Goal: Task Accomplishment & Management: Manage account settings

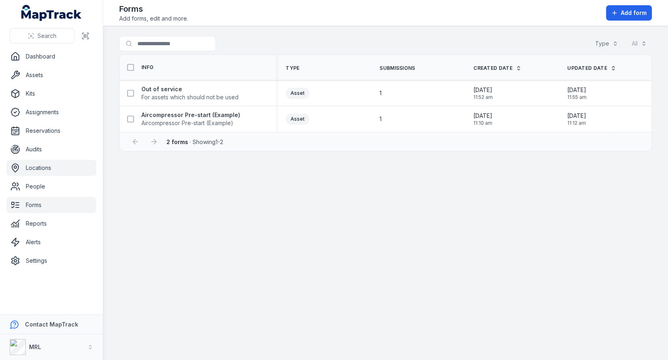
click at [33, 162] on link "Locations" at bounding box center [51, 168] width 90 height 16
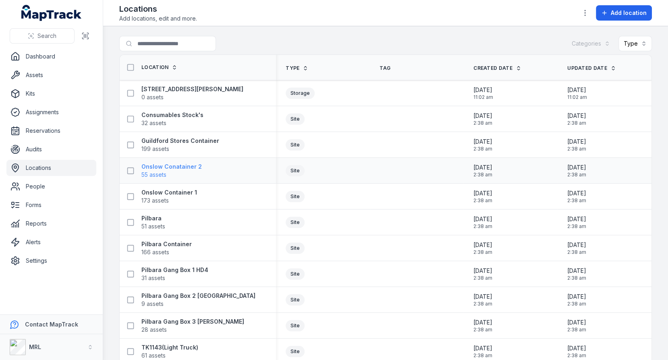
scroll to position [116, 0]
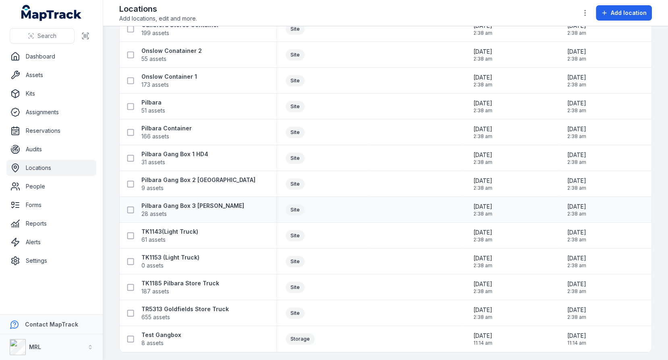
click at [173, 199] on div "Pilbara Gang Box 3 [PERSON_NAME] 28 assets" at bounding box center [198, 209] width 156 height 23
click at [173, 205] on strong "Pilbara Gang Box 3 [PERSON_NAME]" at bounding box center [192, 206] width 103 height 8
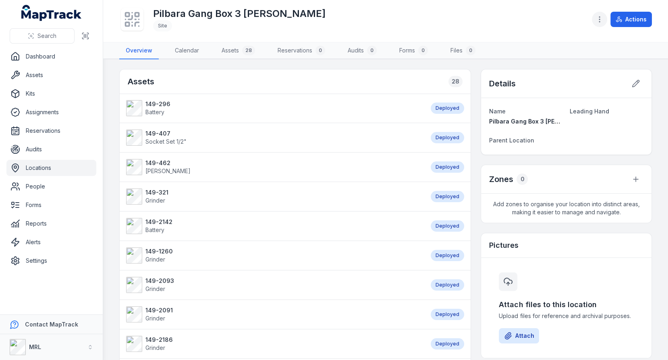
click at [601, 23] on button "button" at bounding box center [599, 19] width 15 height 15
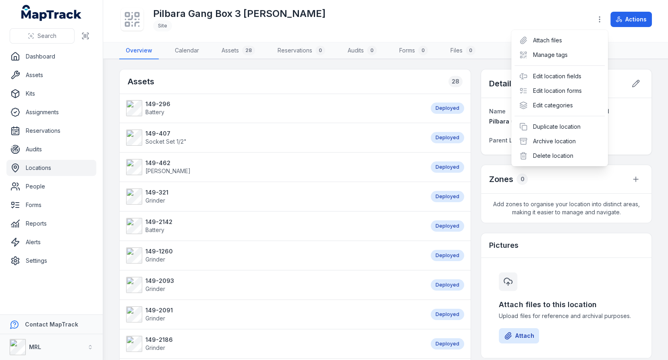
click at [473, 104] on div "Toggle Navigation Pilbara Gang Box 3 [PERSON_NAME] Site Actions Overview Calend…" at bounding box center [385, 180] width 565 height 360
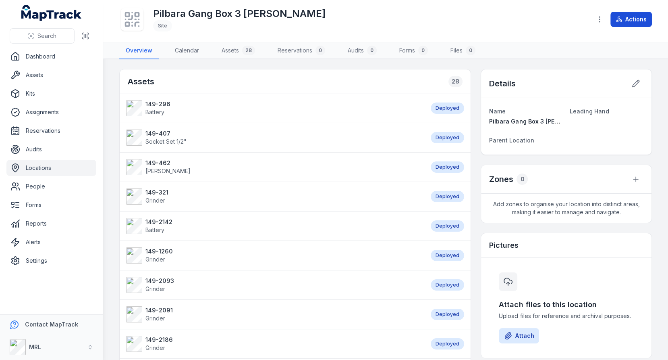
click at [638, 22] on button "Actions" at bounding box center [632, 19] width 42 height 15
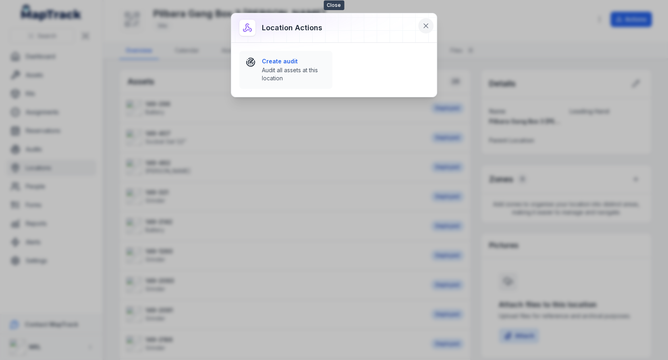
click at [426, 27] on icon at bounding box center [426, 26] width 8 height 8
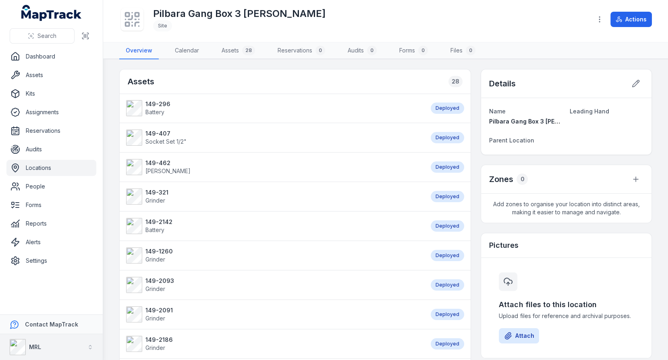
click at [43, 351] on button "MRL" at bounding box center [51, 347] width 103 height 26
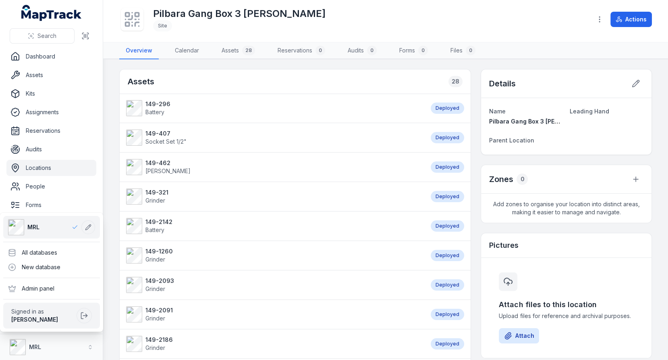
click at [229, 213] on div "Search Dashboard Assets Kits Assignments Reservations Audits Locations People F…" at bounding box center [334, 180] width 668 height 360
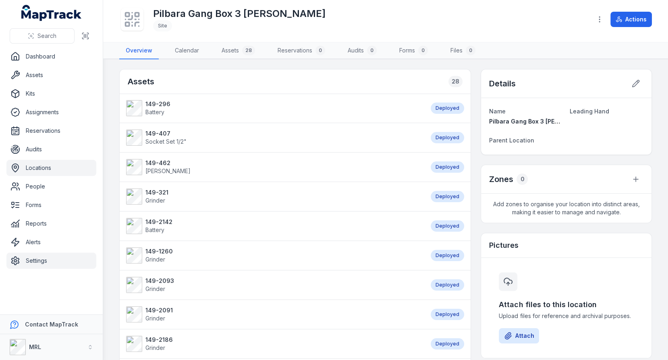
click at [27, 265] on link "Settings" at bounding box center [51, 260] width 90 height 16
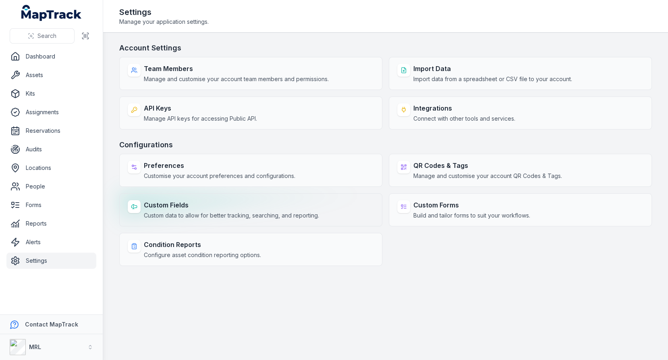
click at [233, 211] on span "Custom data to allow for better tracking, searching, and reporting." at bounding box center [231, 215] width 175 height 8
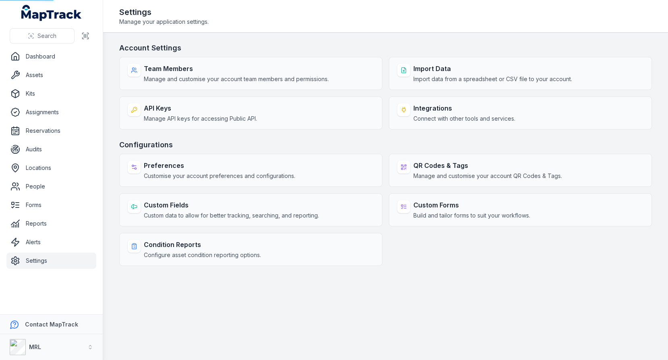
click at [323, 145] on h3 "Configurations" at bounding box center [385, 144] width 533 height 11
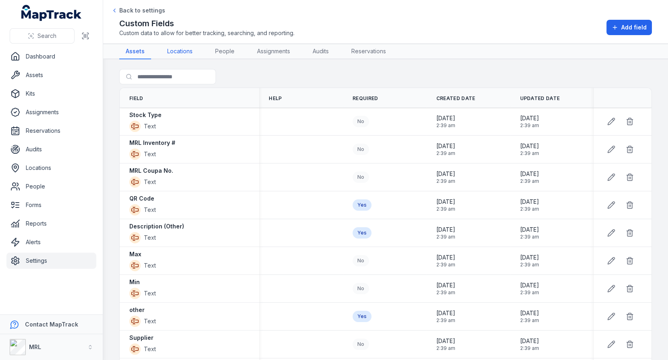
click at [185, 50] on link "Locations" at bounding box center [180, 51] width 38 height 15
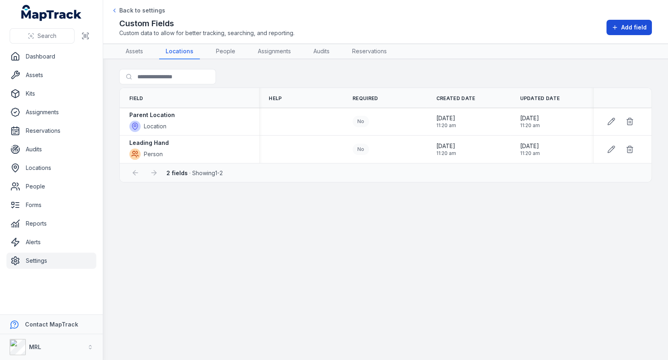
click at [637, 29] on span "Add field" at bounding box center [633, 27] width 25 height 8
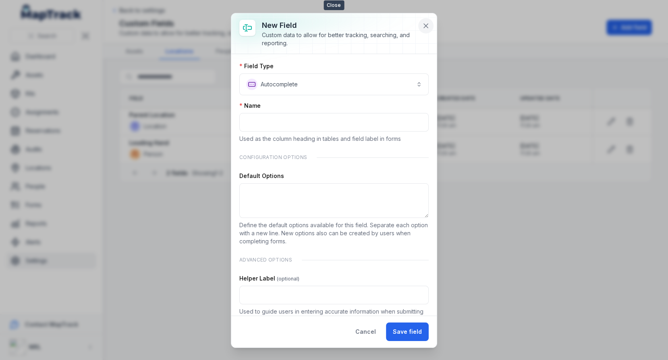
click at [432, 25] on button at bounding box center [425, 25] width 15 height 15
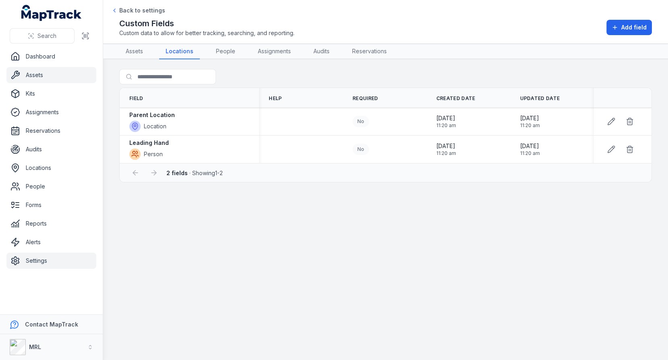
click at [48, 79] on link "Assets" at bounding box center [51, 75] width 90 height 16
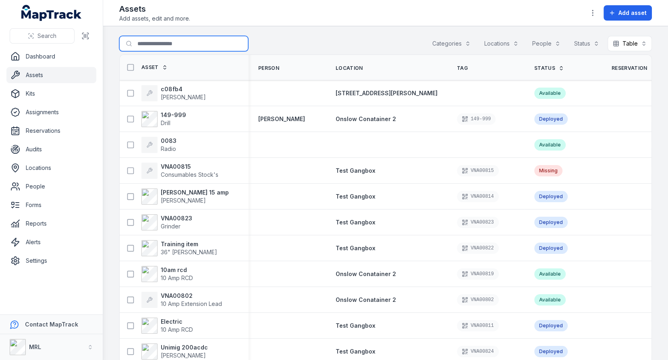
click at [160, 45] on input "Search for assets" at bounding box center [183, 43] width 129 height 15
type input "****"
click at [339, 33] on main "Search for assets **** Categories Locations People Status Table ***** Asset Per…" at bounding box center [385, 192] width 565 height 333
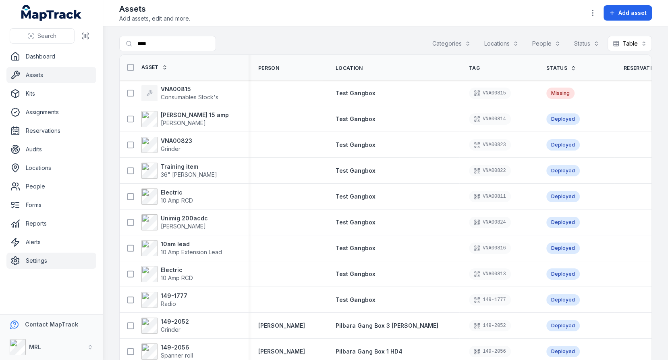
click at [23, 261] on link "Settings" at bounding box center [51, 260] width 90 height 16
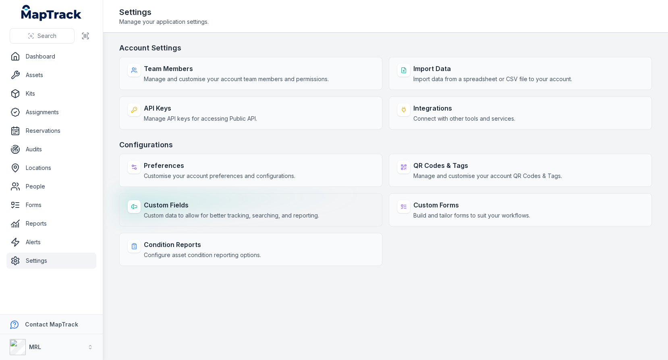
click at [241, 212] on span "Custom data to allow for better tracking, searching, and reporting." at bounding box center [231, 215] width 175 height 8
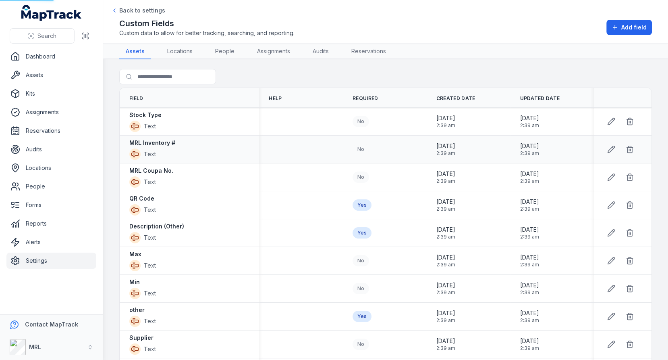
click at [318, 135] on td at bounding box center [301, 149] width 84 height 28
click at [185, 53] on link "Locations" at bounding box center [180, 51] width 38 height 15
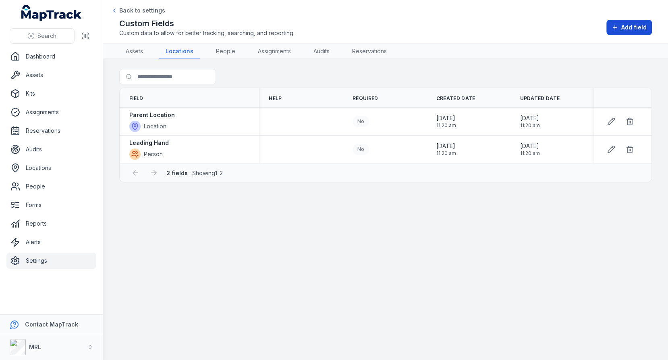
click at [617, 29] on icon at bounding box center [615, 27] width 6 height 6
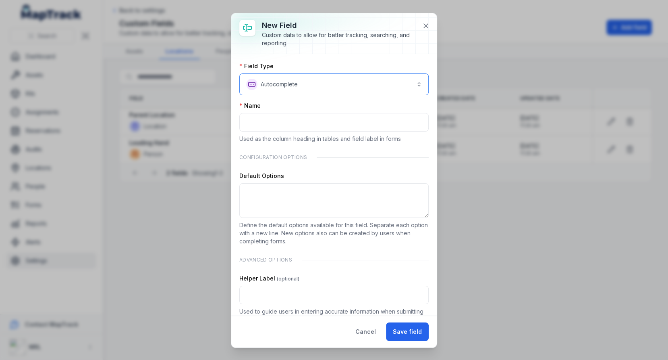
click at [384, 78] on button "**********" at bounding box center [333, 84] width 189 height 22
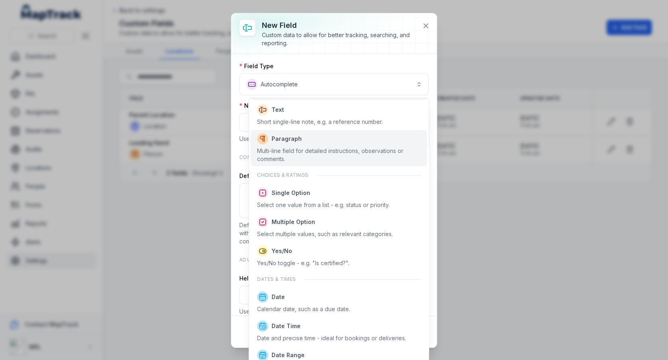
scroll to position [55, 0]
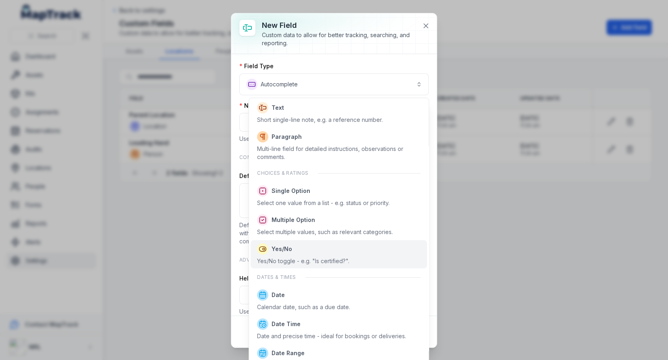
click at [324, 244] on span "Yes/No" at bounding box center [303, 248] width 92 height 11
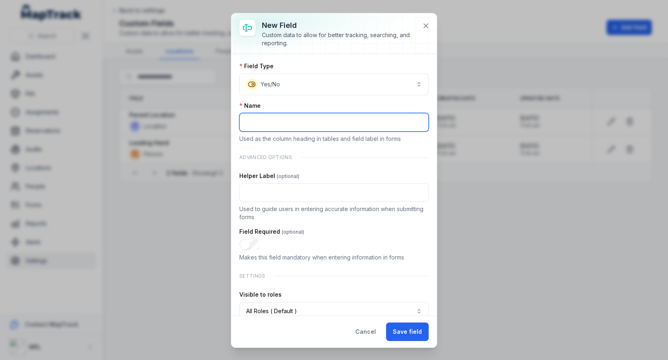
click at [317, 116] on input ":r19n:-form-item-label" at bounding box center [333, 122] width 189 height 19
type input "*"
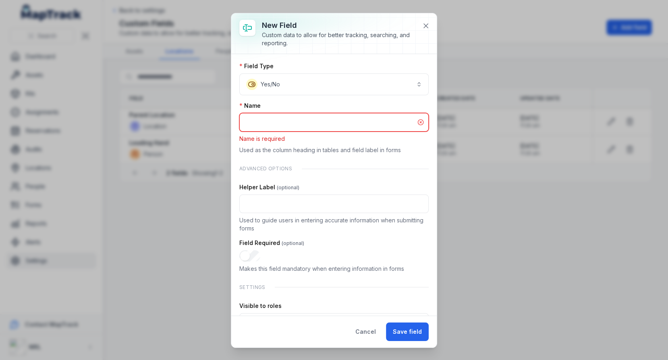
type input "*"
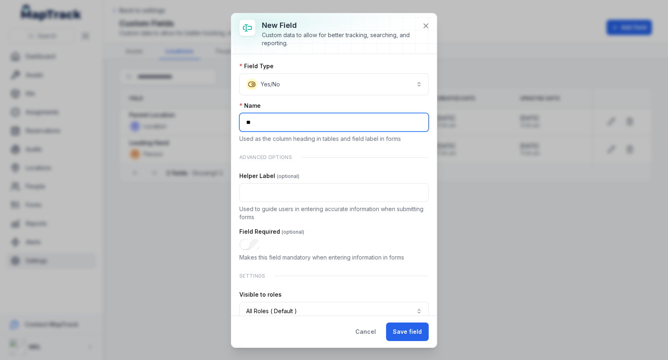
type input "*"
type input "**********"
click at [337, 107] on div "Name" at bounding box center [333, 106] width 189 height 8
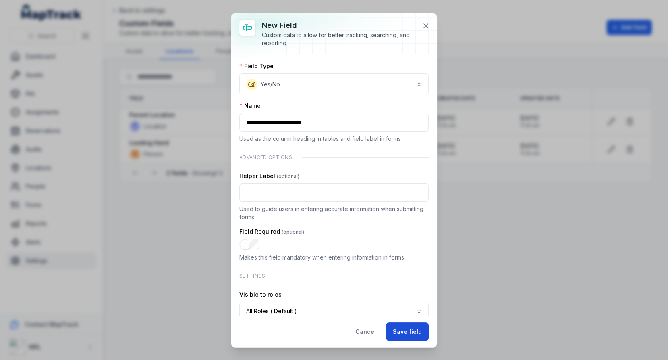
click at [403, 333] on button "Save field" at bounding box center [407, 331] width 43 height 19
